Goal: Transaction & Acquisition: Purchase product/service

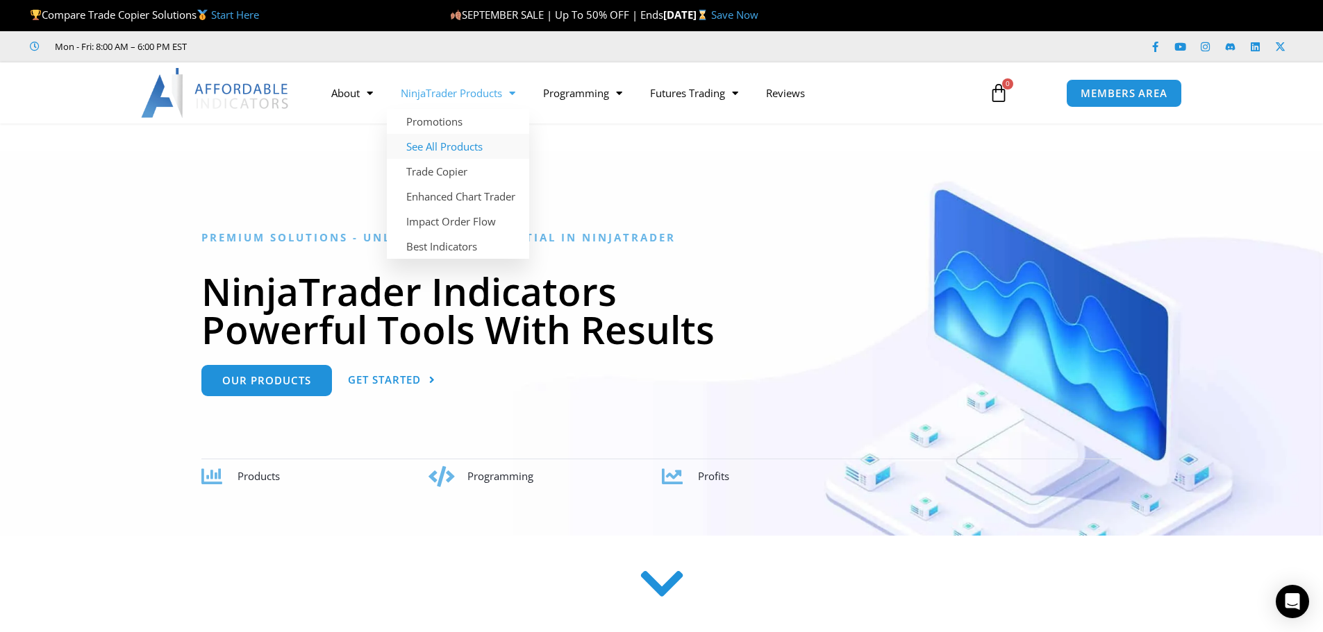
click at [472, 139] on link "See All Products" at bounding box center [458, 146] width 142 height 25
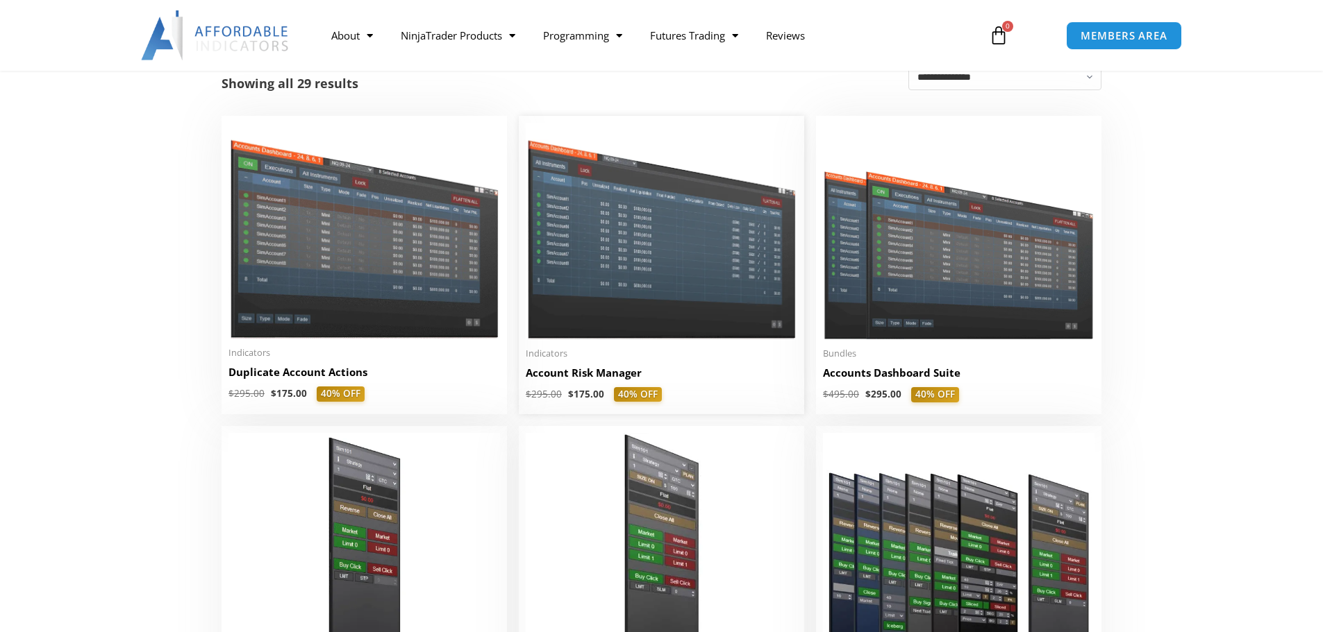
scroll to position [278, 0]
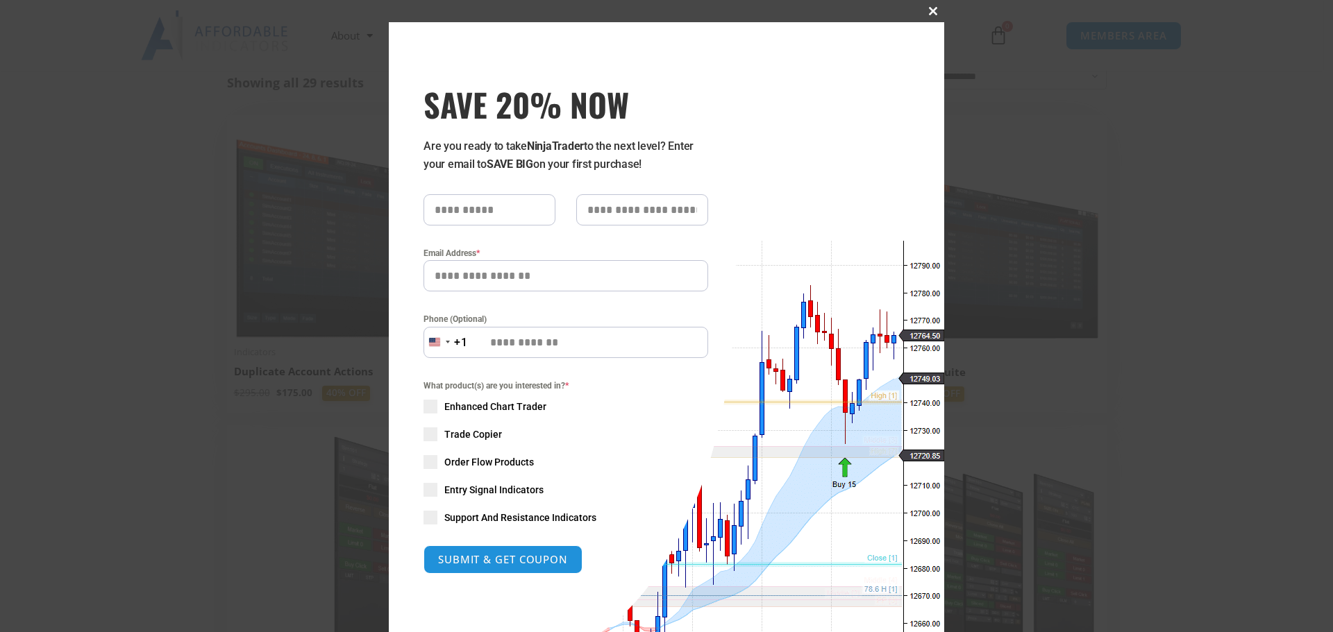
click at [924, 15] on button "Close this module" at bounding box center [933, 11] width 22 height 22
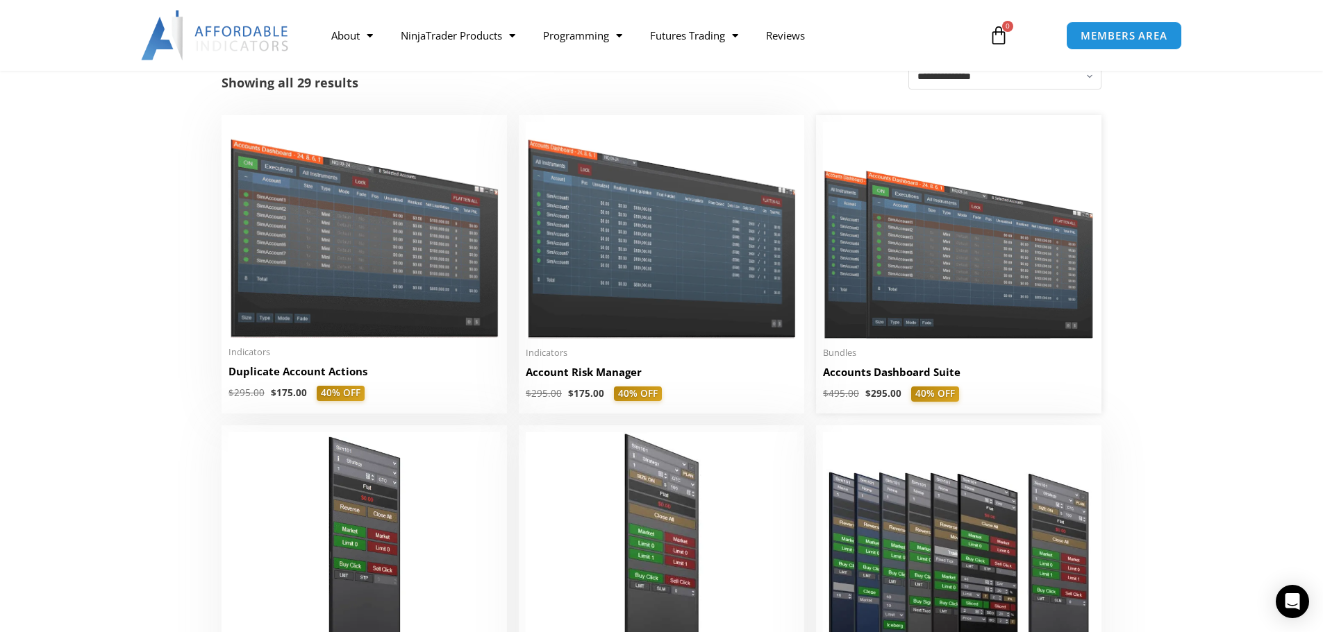
click at [925, 292] on img at bounding box center [958, 230] width 271 height 217
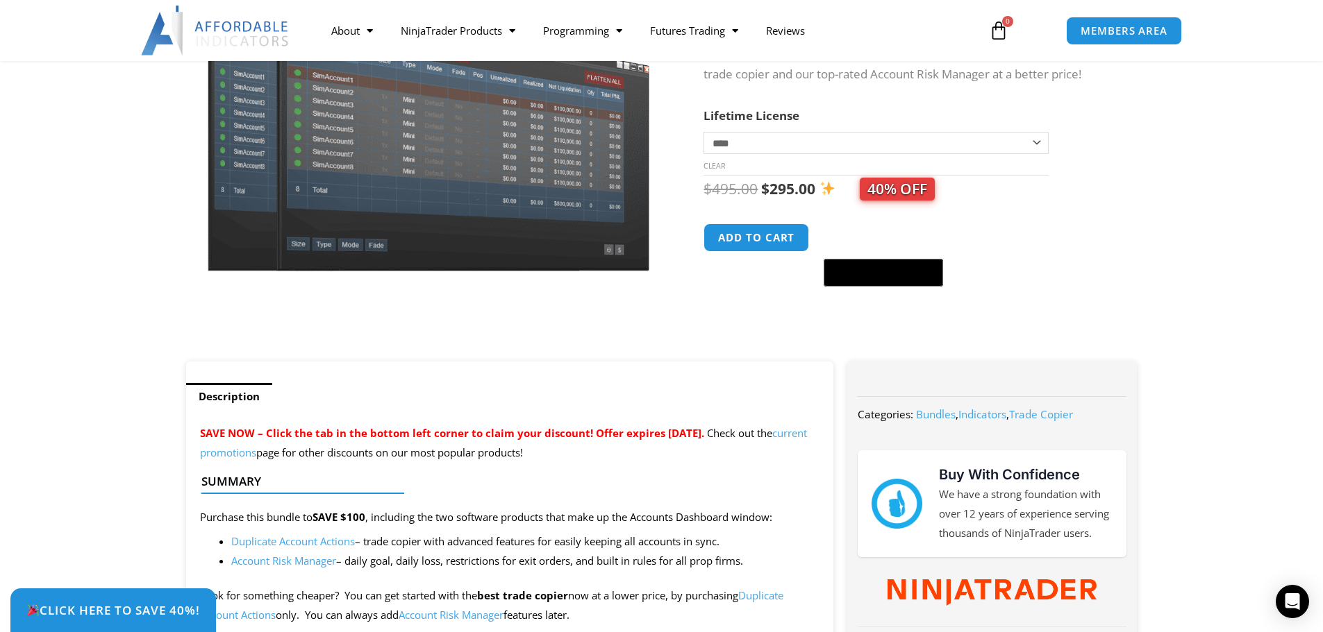
scroll to position [69, 0]
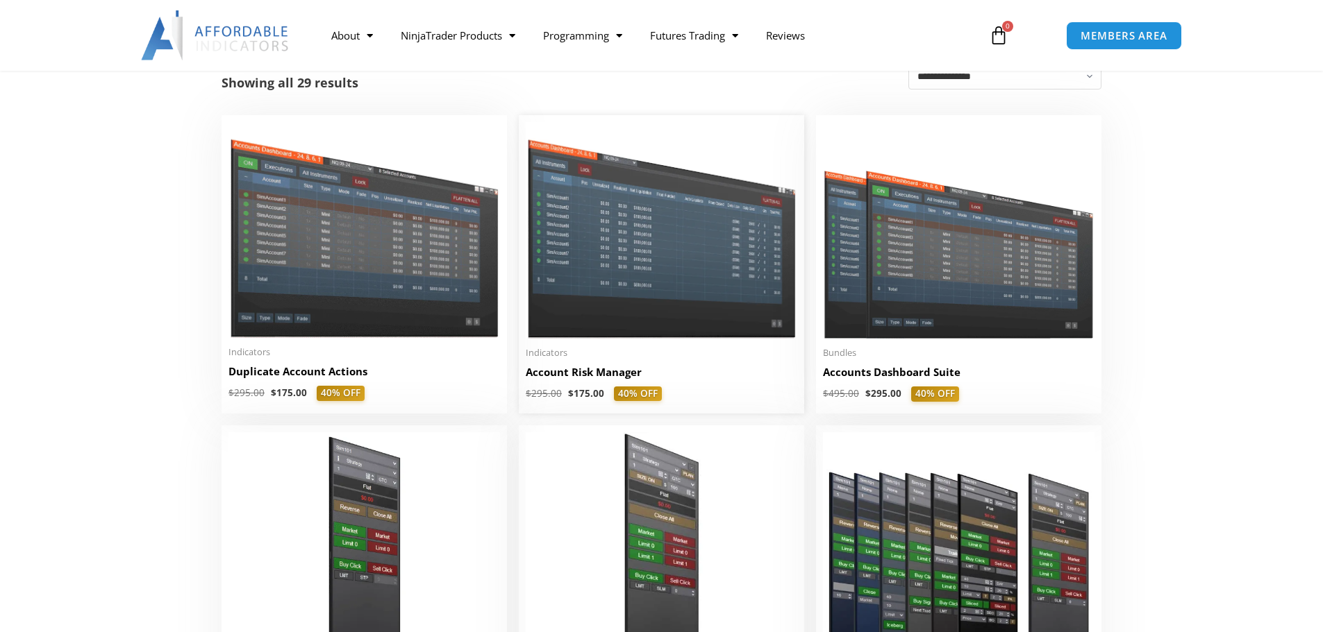
click at [635, 303] on img at bounding box center [661, 230] width 271 height 216
click at [865, 301] on img at bounding box center [958, 230] width 271 height 217
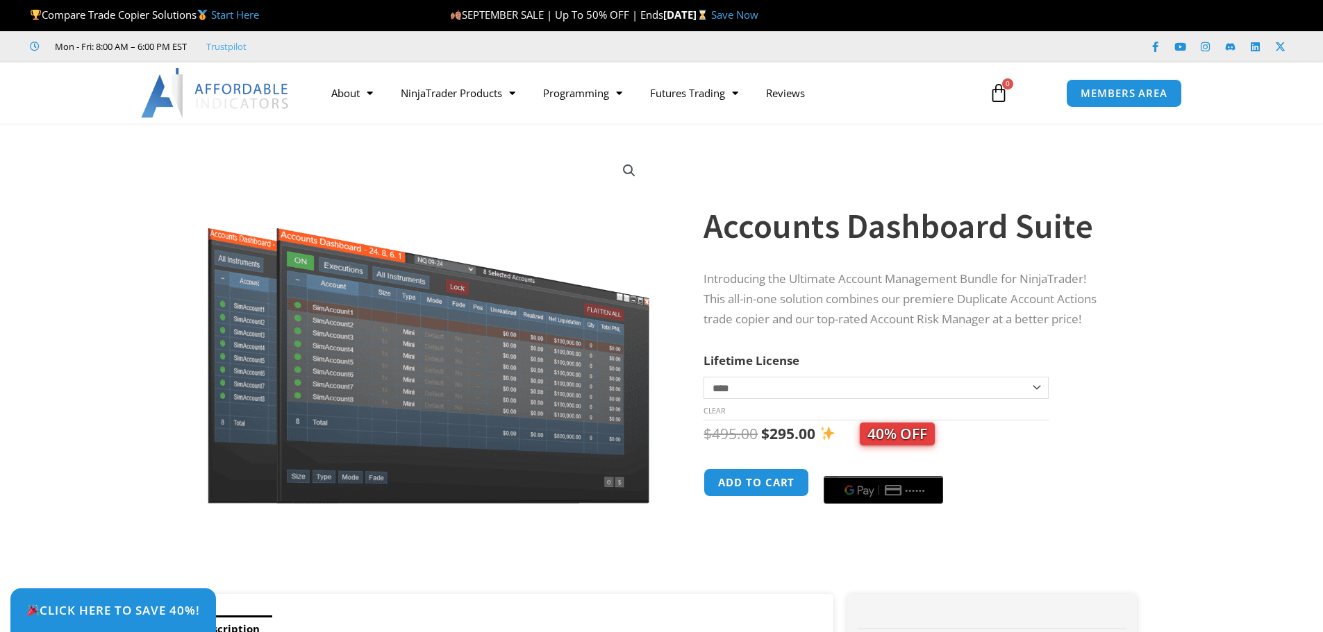
click at [482, 392] on img at bounding box center [428, 326] width 446 height 356
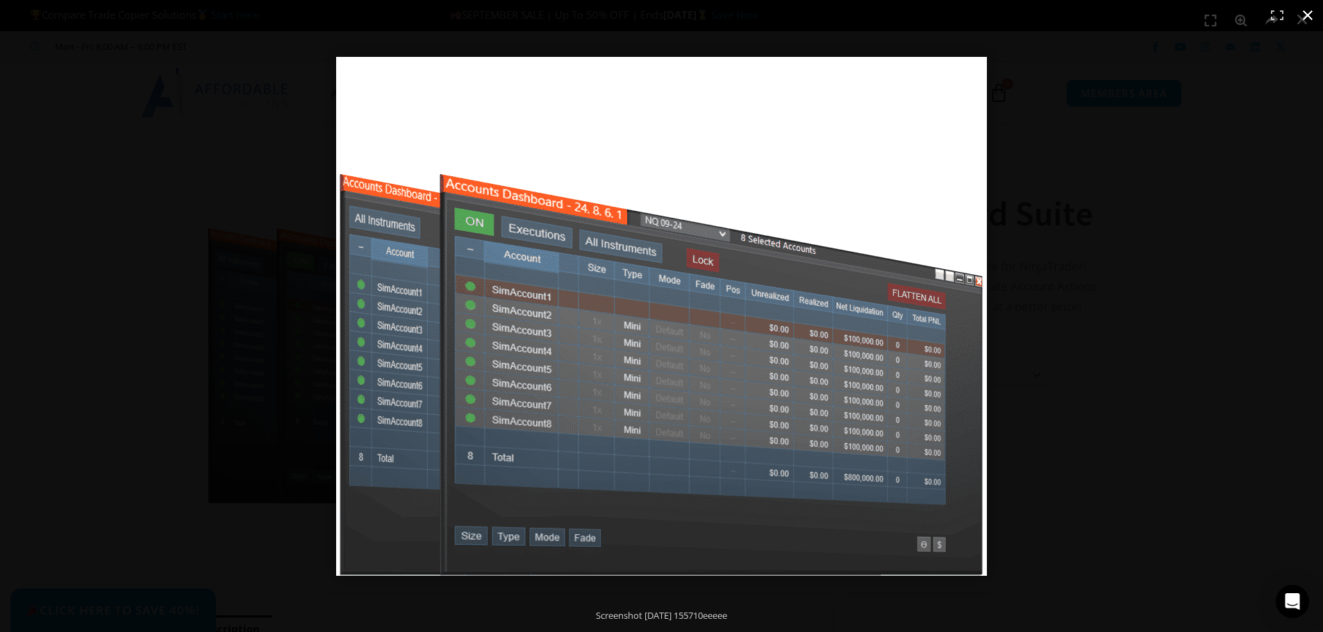
click at [113, 199] on div "Full screen image" at bounding box center [661, 316] width 1323 height 632
